Goal: Transaction & Acquisition: Book appointment/travel/reservation

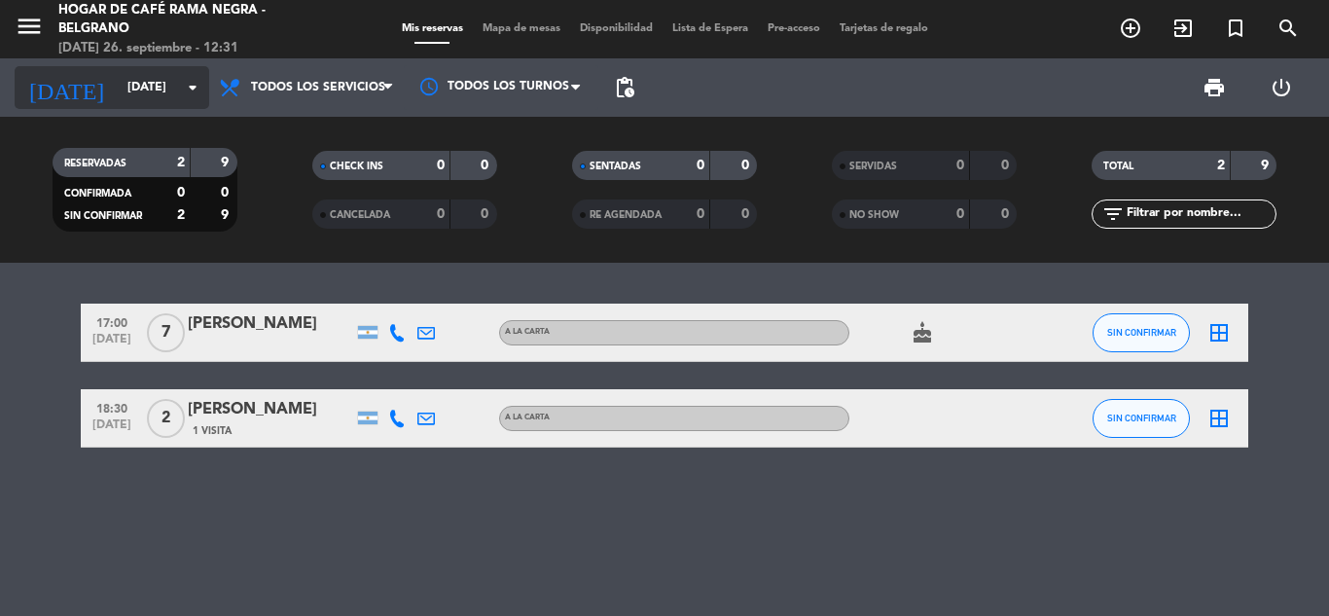
click at [126, 94] on input "[DATE]" at bounding box center [200, 87] width 164 height 33
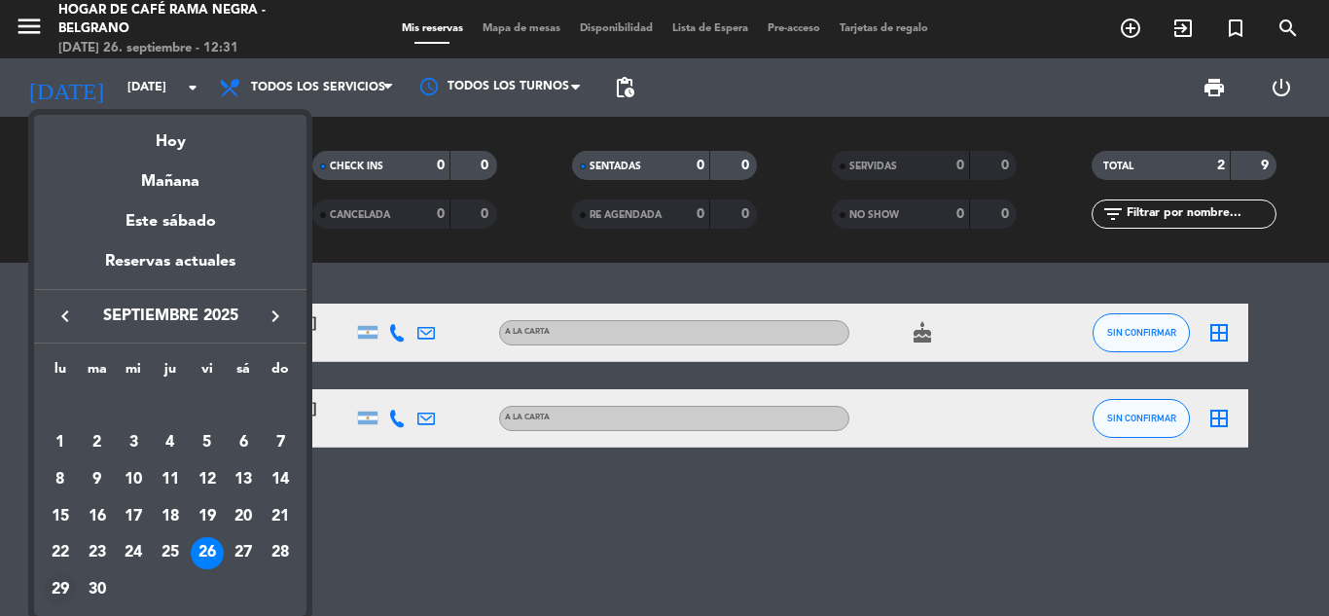
click at [62, 587] on div "29" at bounding box center [60, 589] width 33 height 33
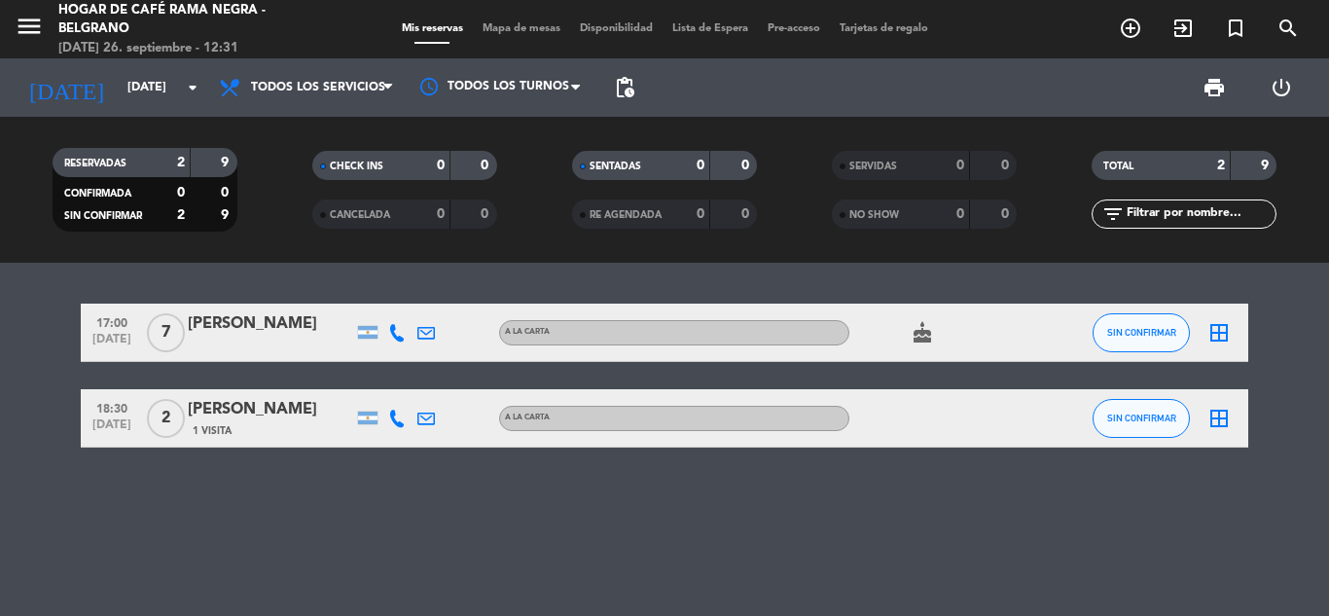
type input "[DATE]"
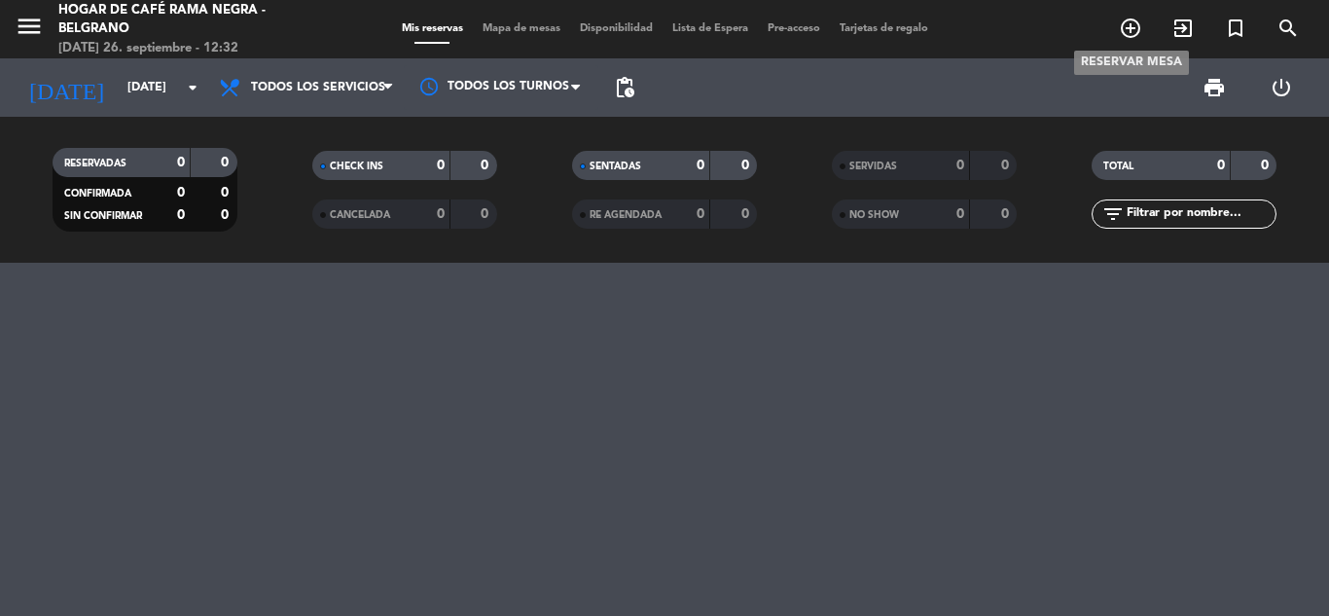
click at [1123, 31] on icon "add_circle_outline" at bounding box center [1130, 28] width 23 height 23
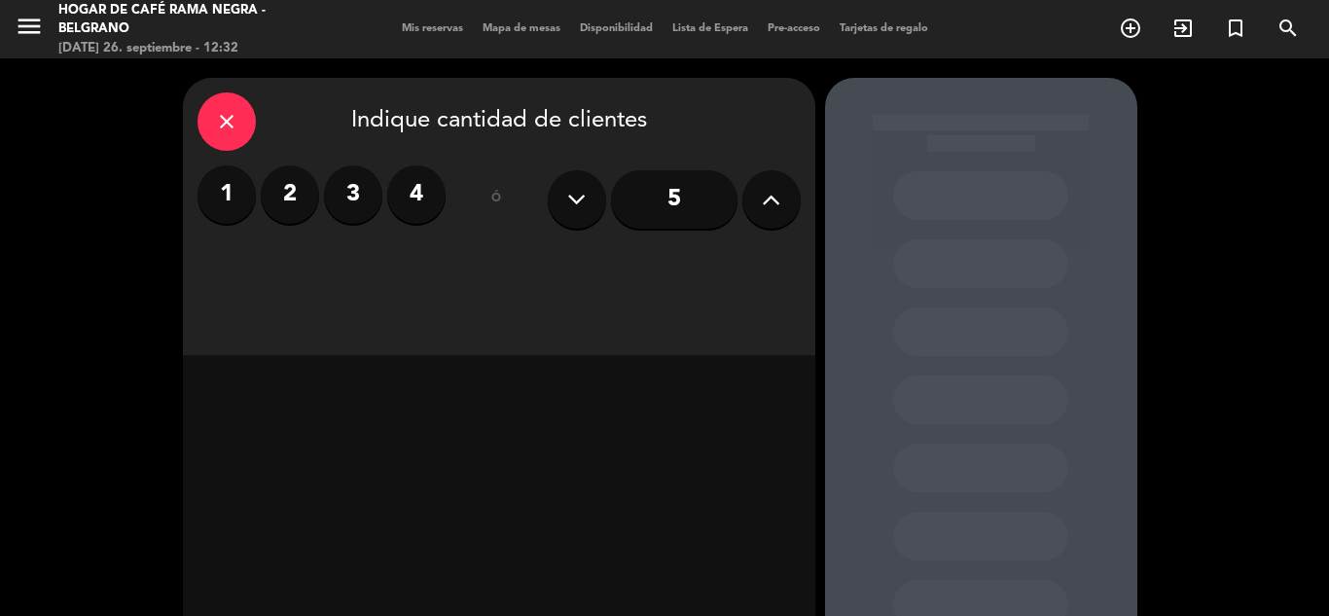
click at [760, 202] on button at bounding box center [771, 199] width 58 height 58
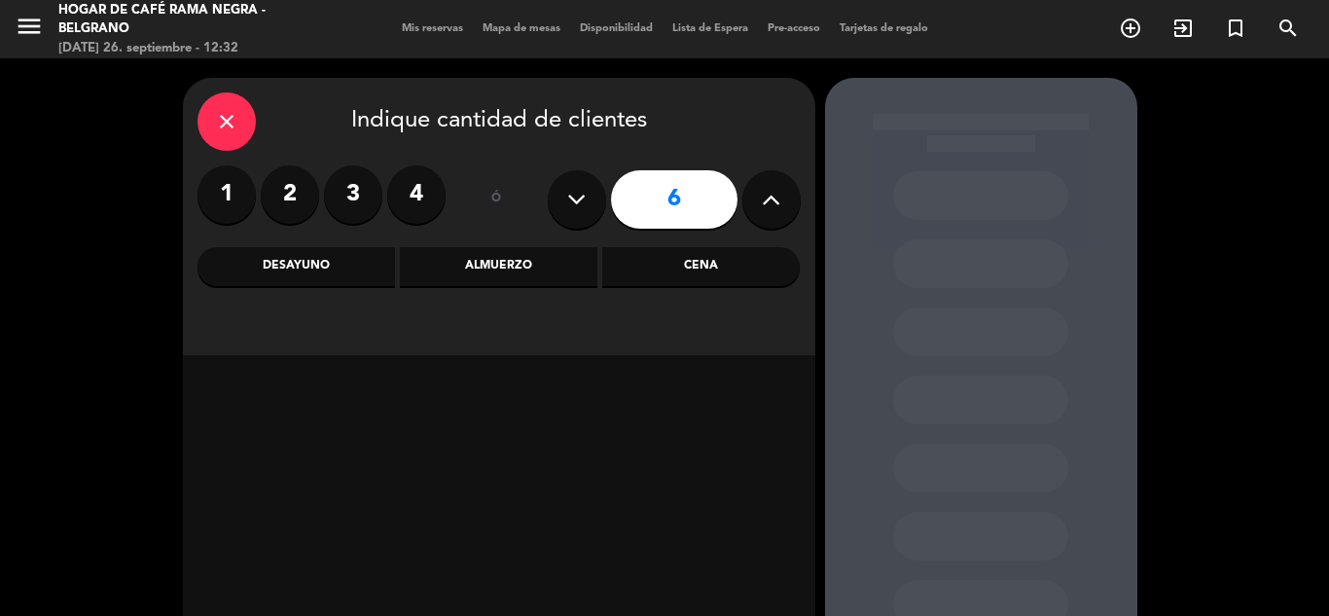
click at [467, 269] on div "Almuerzo" at bounding box center [498, 266] width 197 height 39
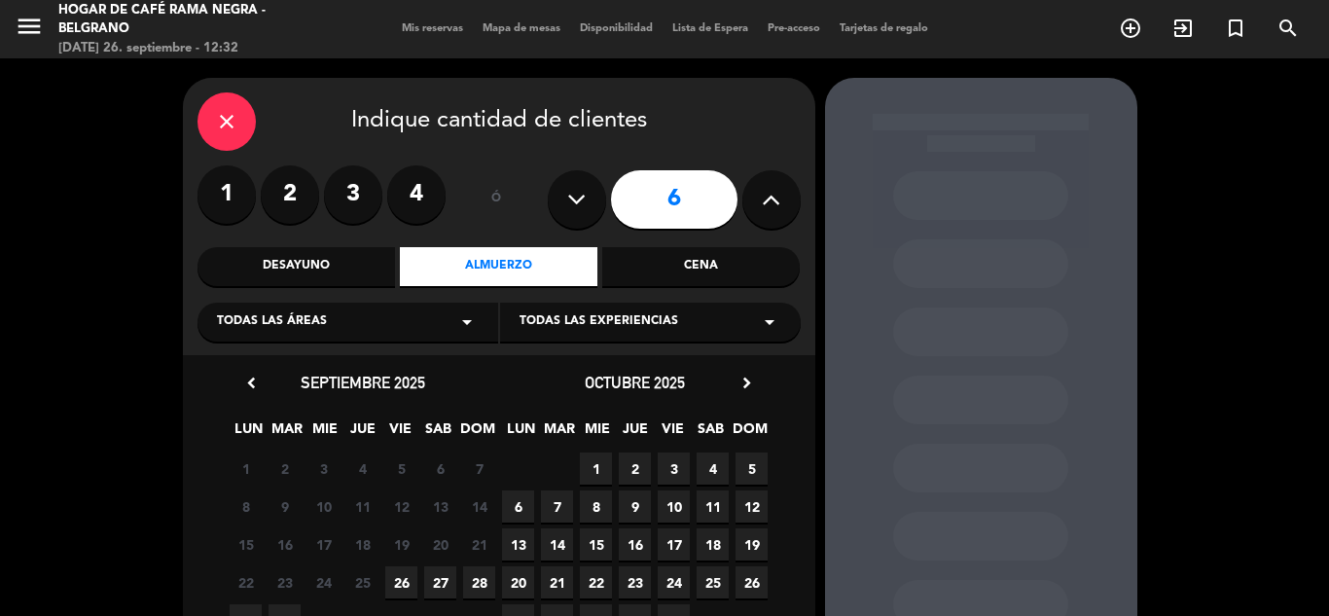
scroll to position [97, 0]
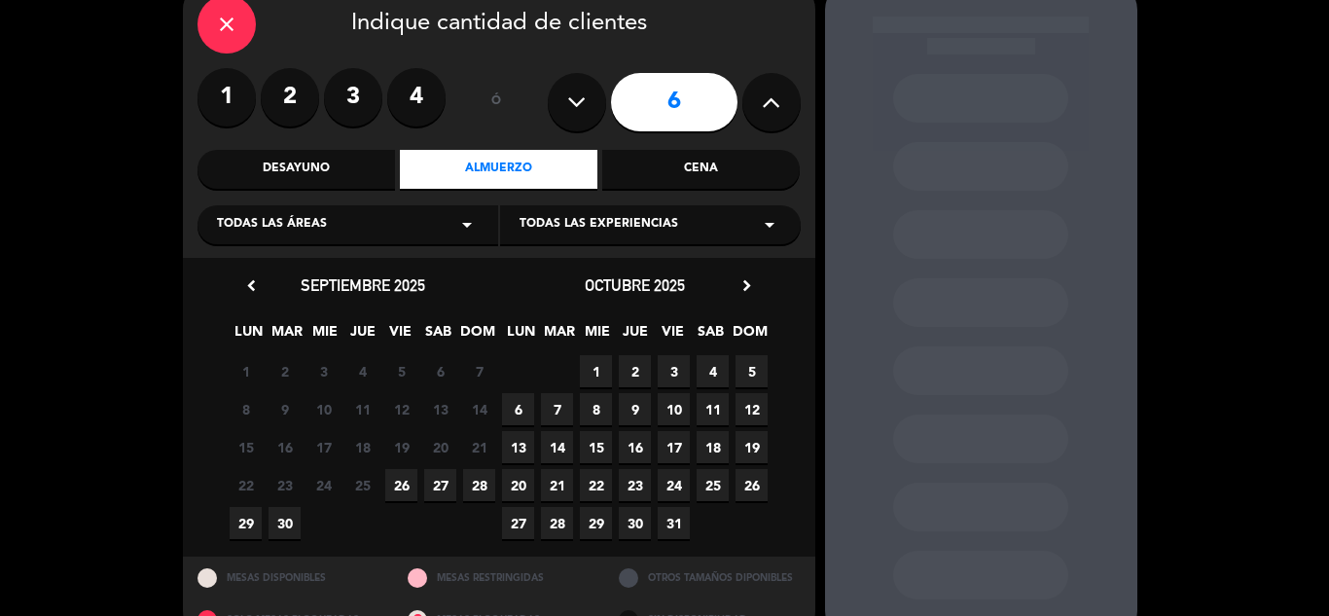
click at [245, 517] on span "29" at bounding box center [246, 523] width 32 height 32
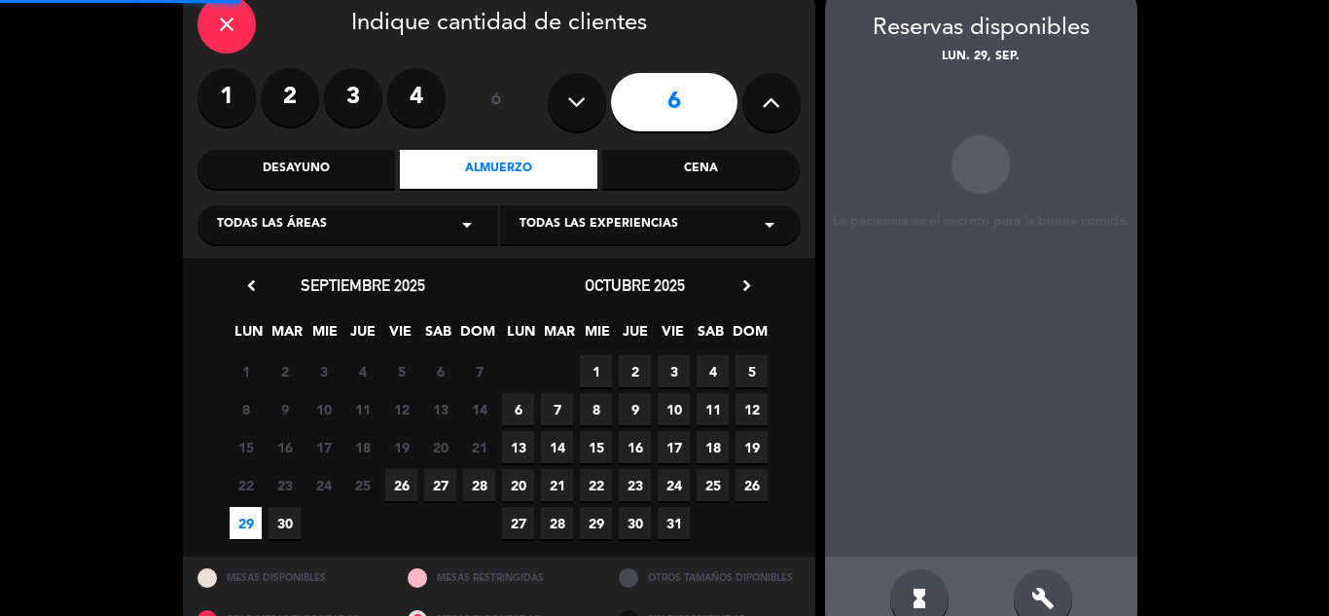
scroll to position [78, 0]
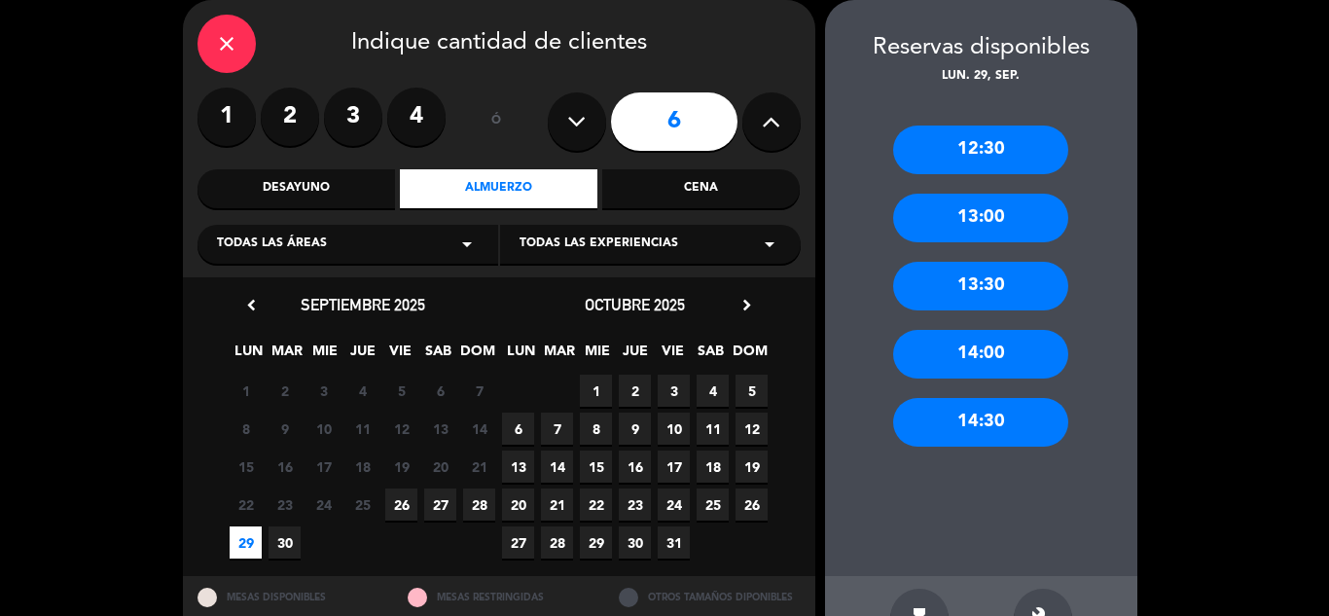
click at [995, 221] on div "13:00" at bounding box center [980, 218] width 175 height 49
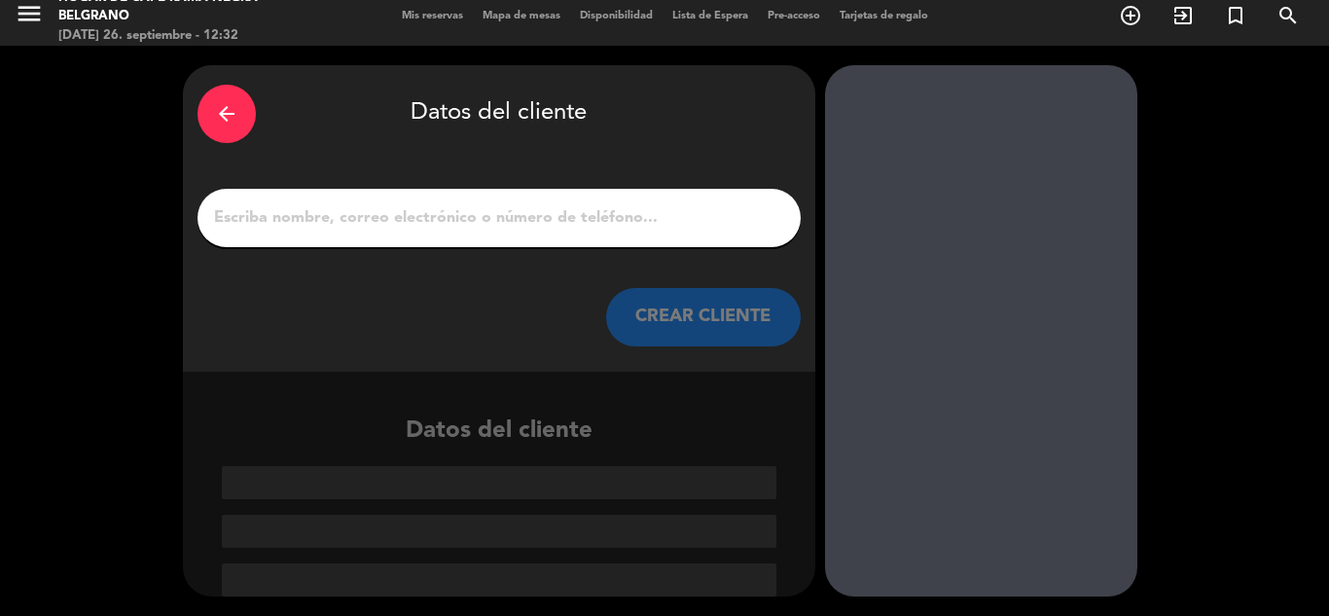
scroll to position [13, 0]
click at [586, 226] on input "1" at bounding box center [499, 217] width 574 height 27
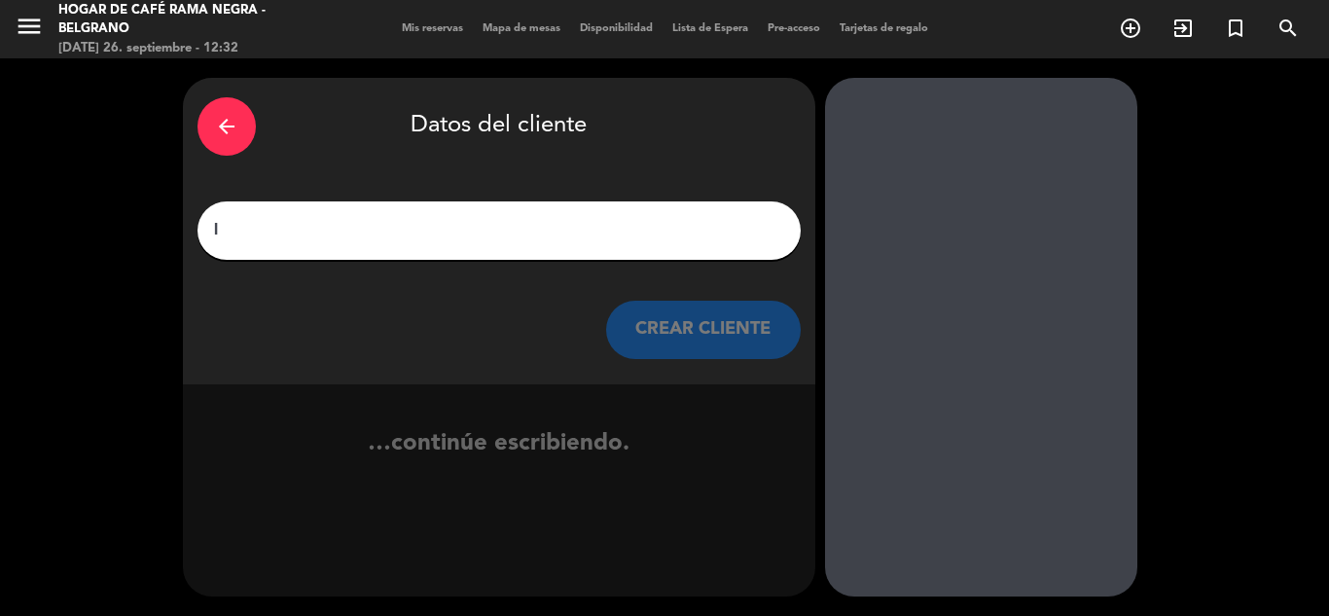
scroll to position [0, 0]
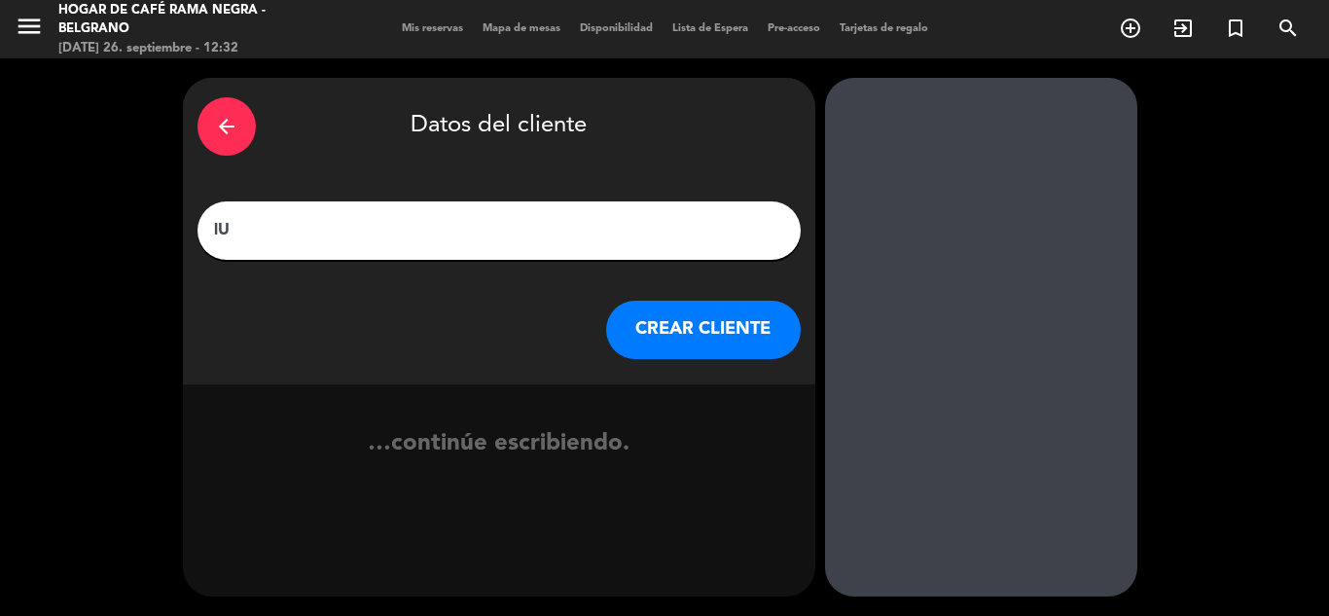
type input "l"
click at [585, 226] on input "[PERSON_NAME]" at bounding box center [499, 230] width 574 height 27
type input "[PERSON_NAME]"
click at [690, 333] on button "CREAR CLIENTE" at bounding box center [703, 330] width 195 height 58
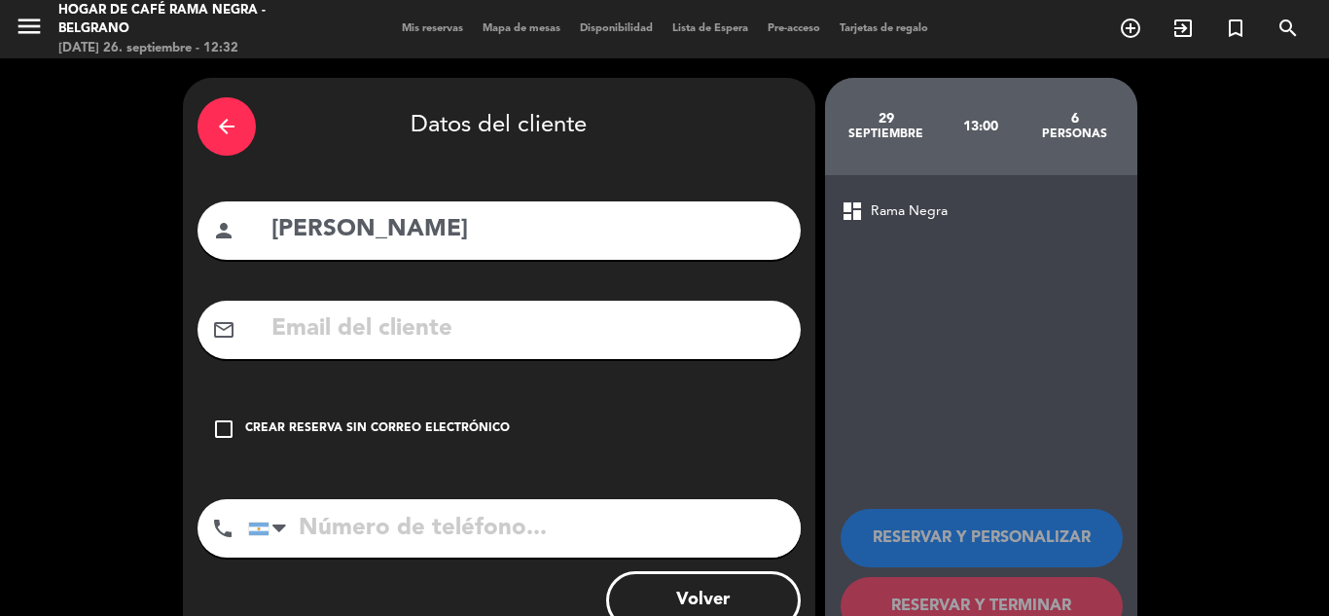
click at [292, 430] on div "Crear reserva sin correo electrónico" at bounding box center [377, 428] width 265 height 19
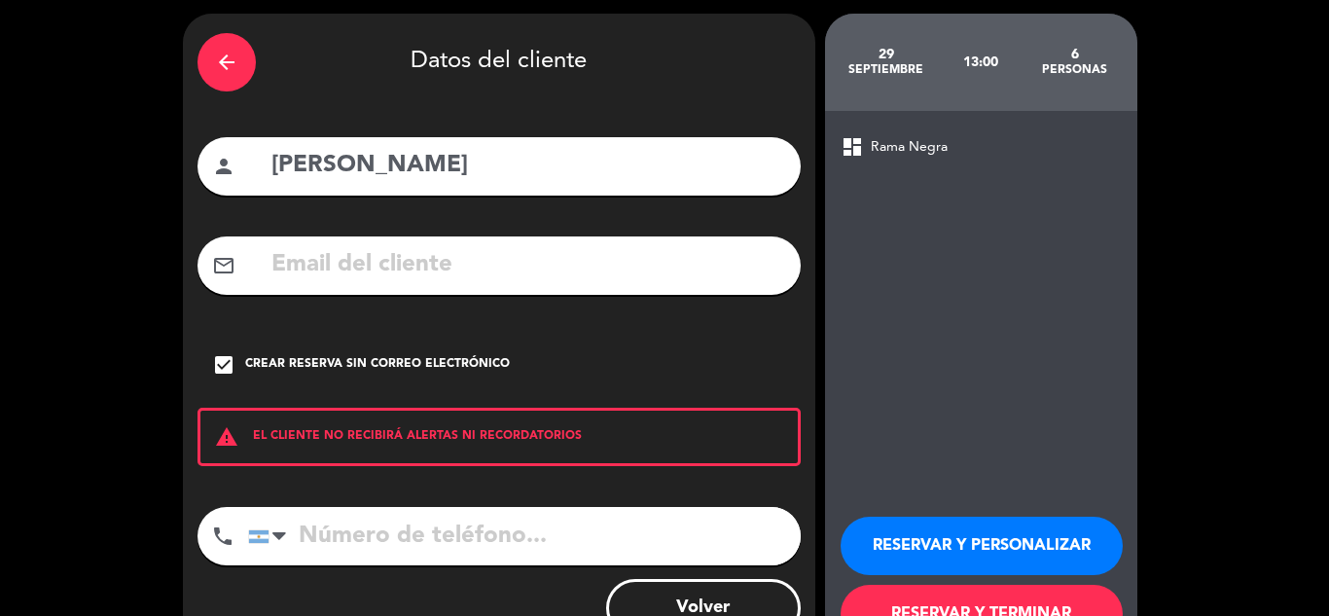
scroll to position [97, 0]
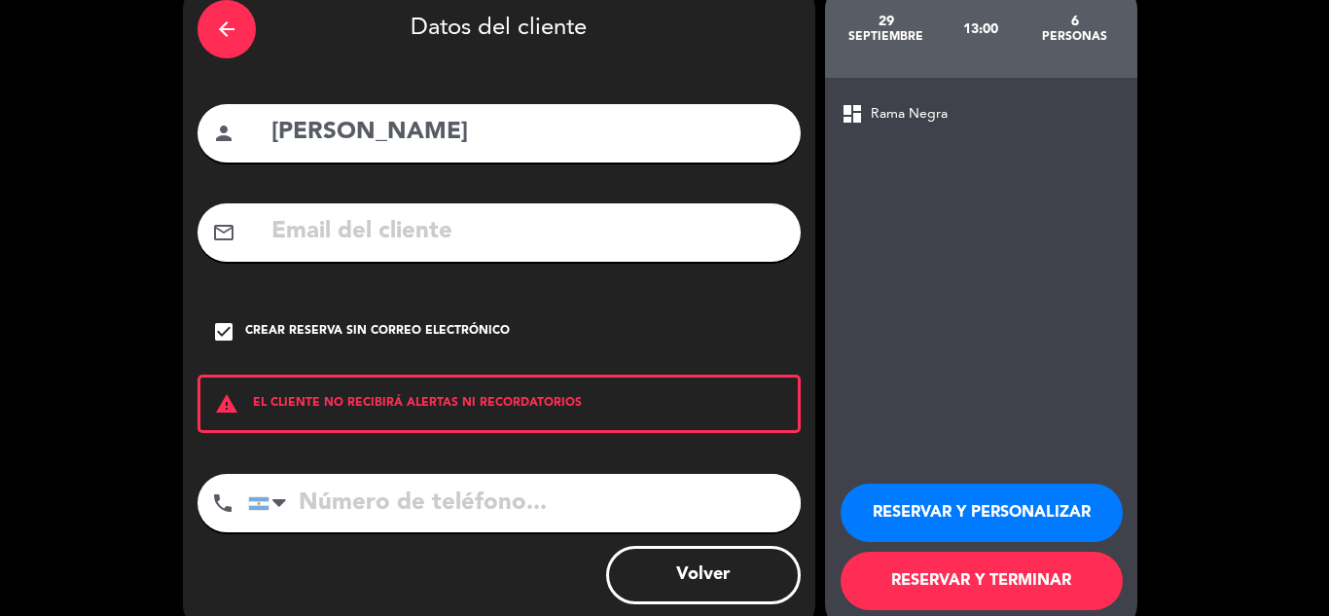
click at [347, 496] on input "tel" at bounding box center [524, 503] width 552 height 58
type input "2615369709"
click at [944, 515] on button "RESERVAR Y PERSONALIZAR" at bounding box center [981, 512] width 282 height 58
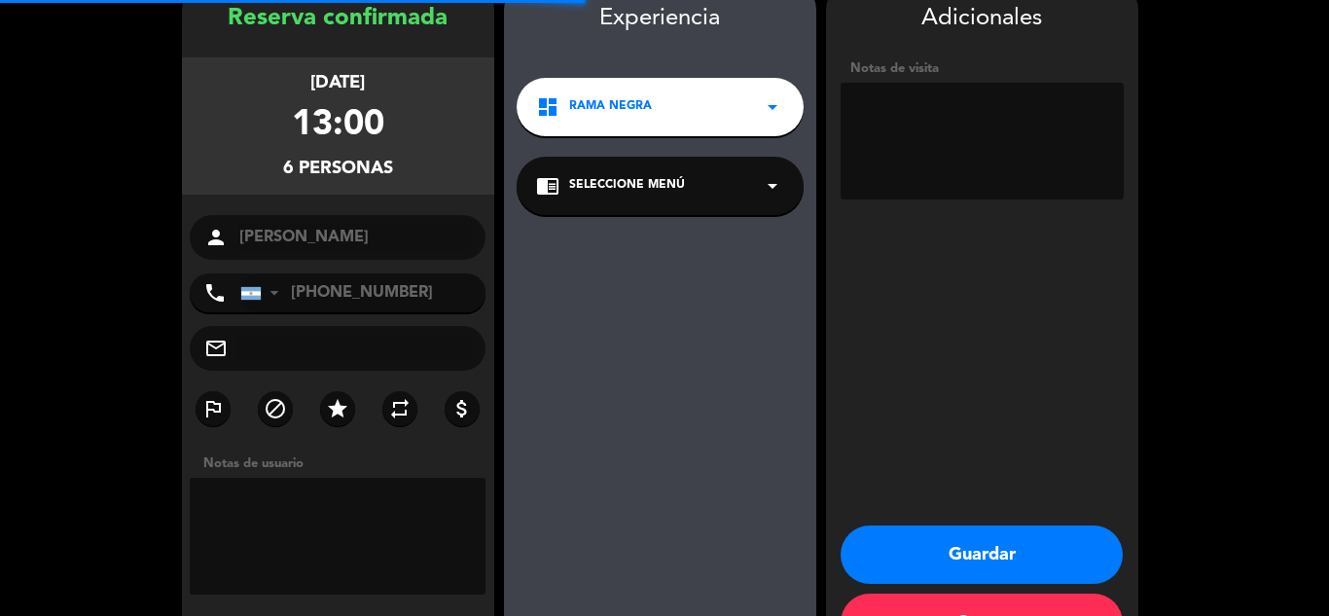
scroll to position [78, 0]
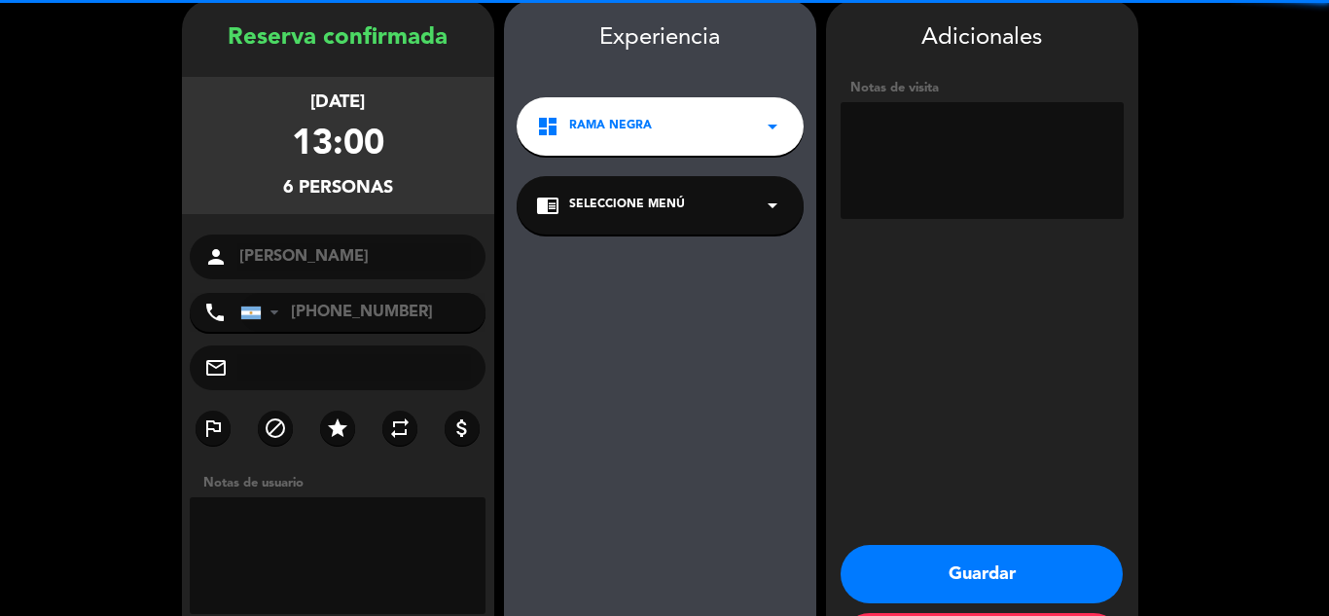
click at [974, 132] on textarea at bounding box center [981, 160] width 283 height 117
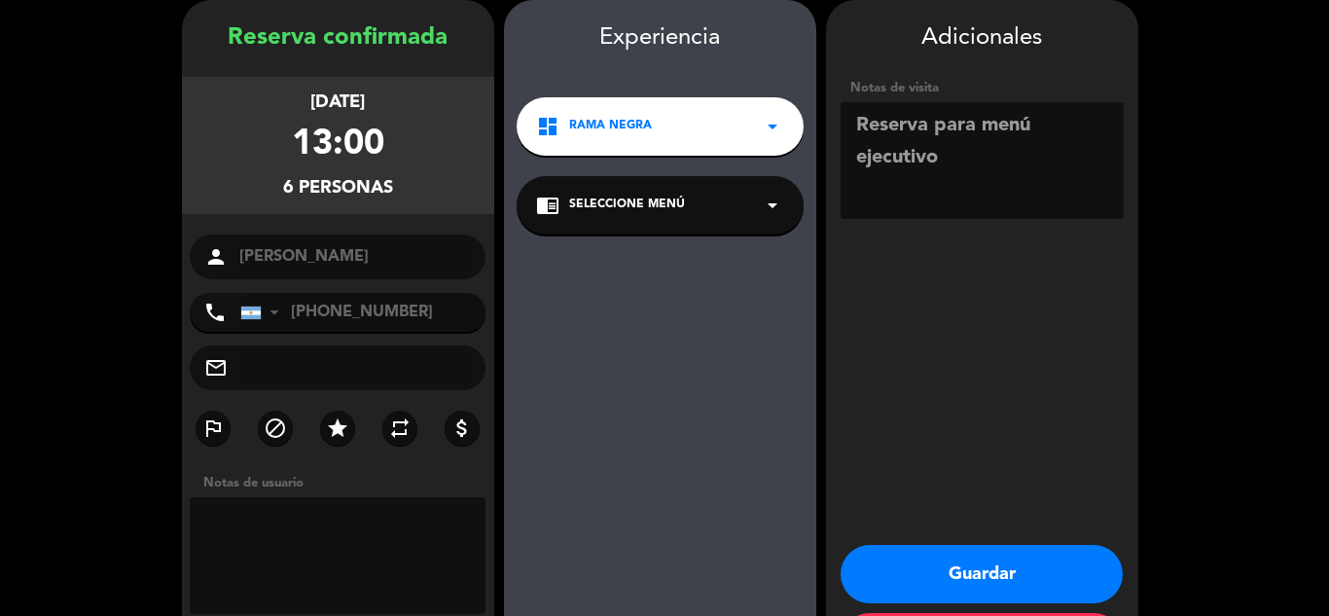
click at [1013, 176] on textarea at bounding box center [981, 160] width 283 height 117
type textarea "Reserva para menú ejecutivo"
click at [585, 210] on span "Seleccione Menú" at bounding box center [627, 205] width 116 height 19
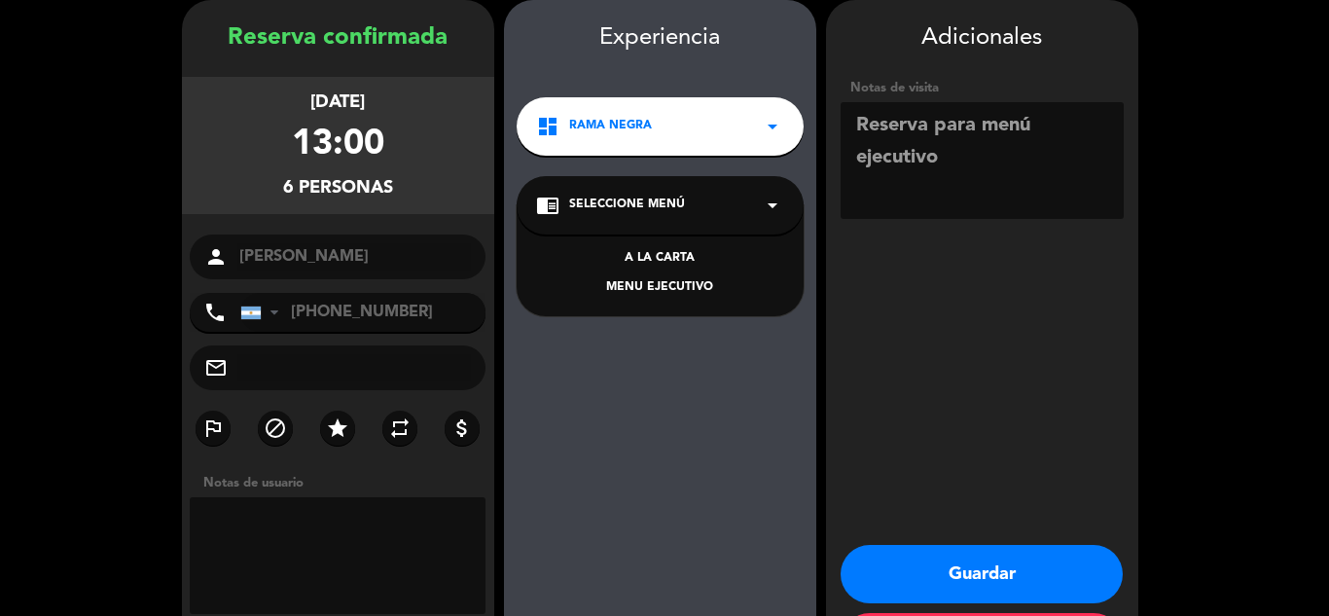
click at [657, 284] on div "MENU EJECUTIVO" at bounding box center [660, 287] width 248 height 19
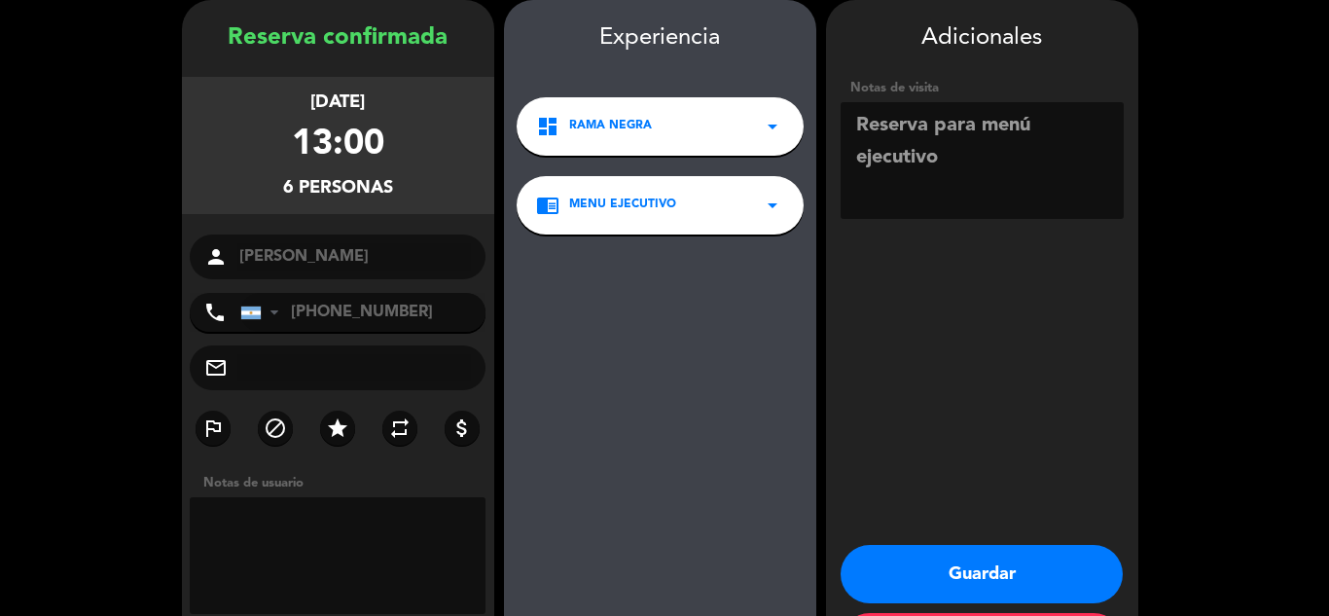
click at [406, 529] on textarea at bounding box center [338, 555] width 297 height 117
click at [982, 566] on button "Guardar" at bounding box center [981, 574] width 282 height 58
